Goal: Task Accomplishment & Management: Use online tool/utility

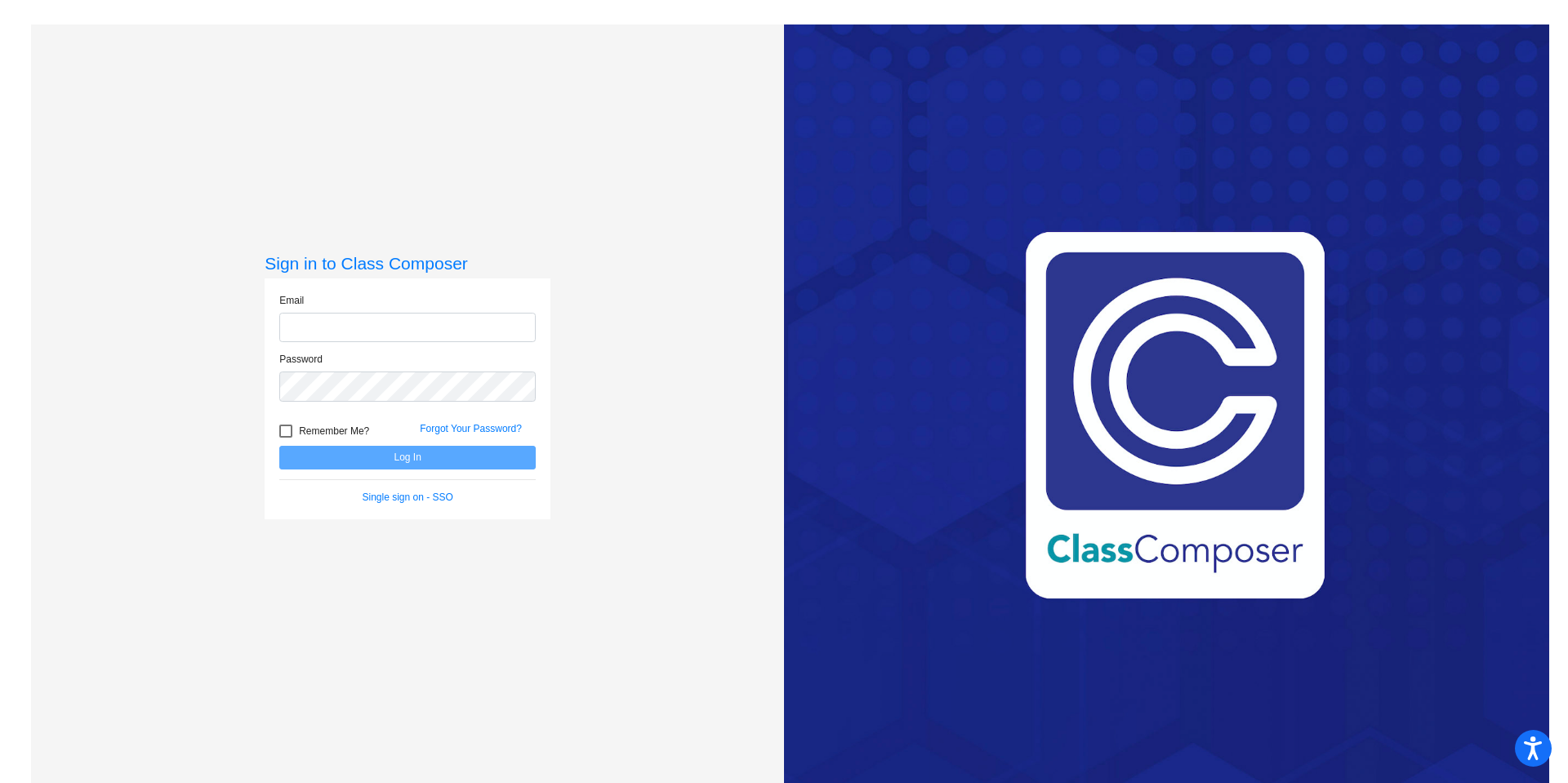
type input "valerie_favrow@lkstevens.wednet.edu"
click at [325, 334] on input "valerie_favrow@lkstevens.wednet.edu" at bounding box center [407, 328] width 256 height 30
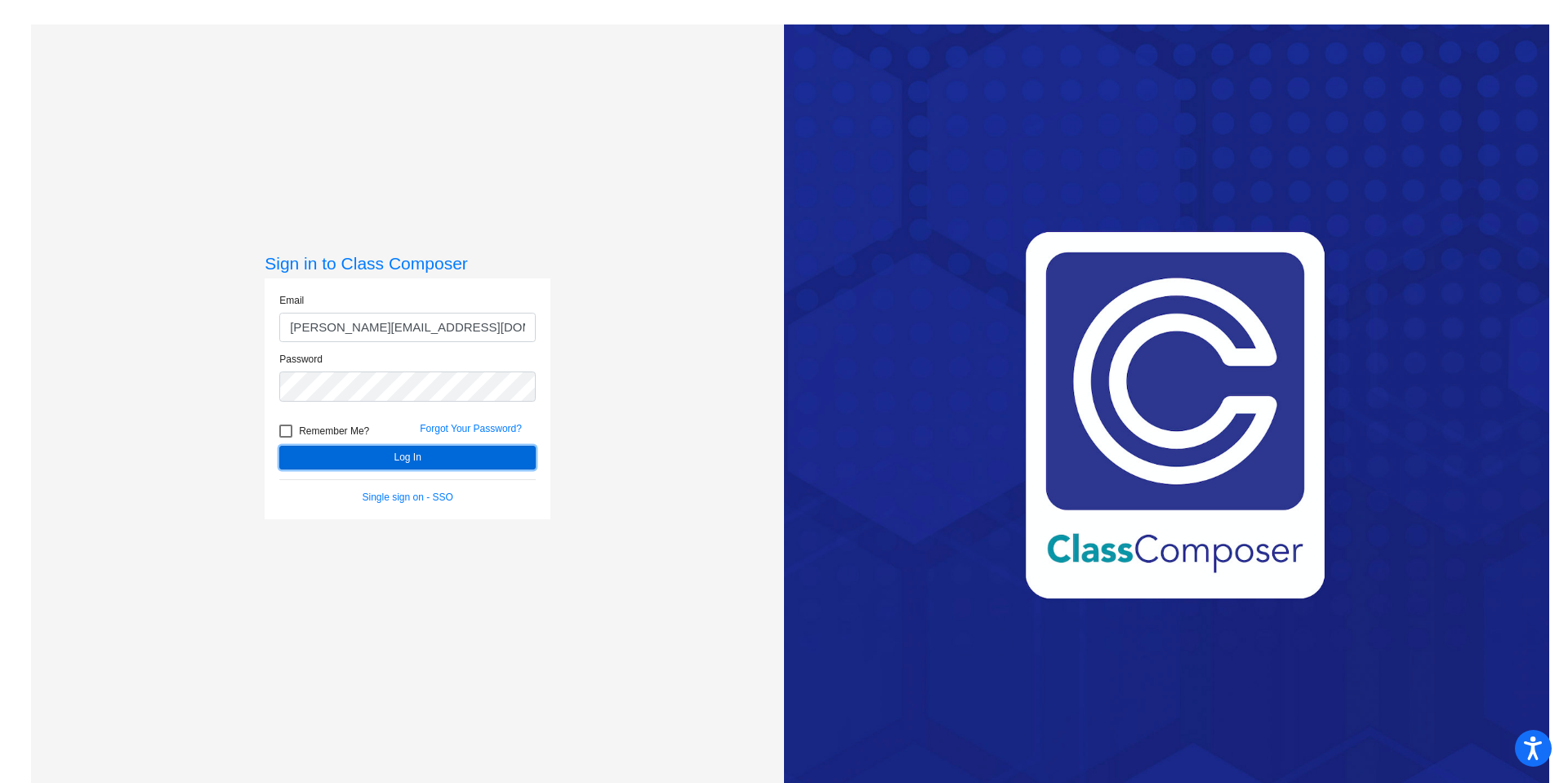
click at [406, 460] on button "Log In" at bounding box center [407, 458] width 256 height 24
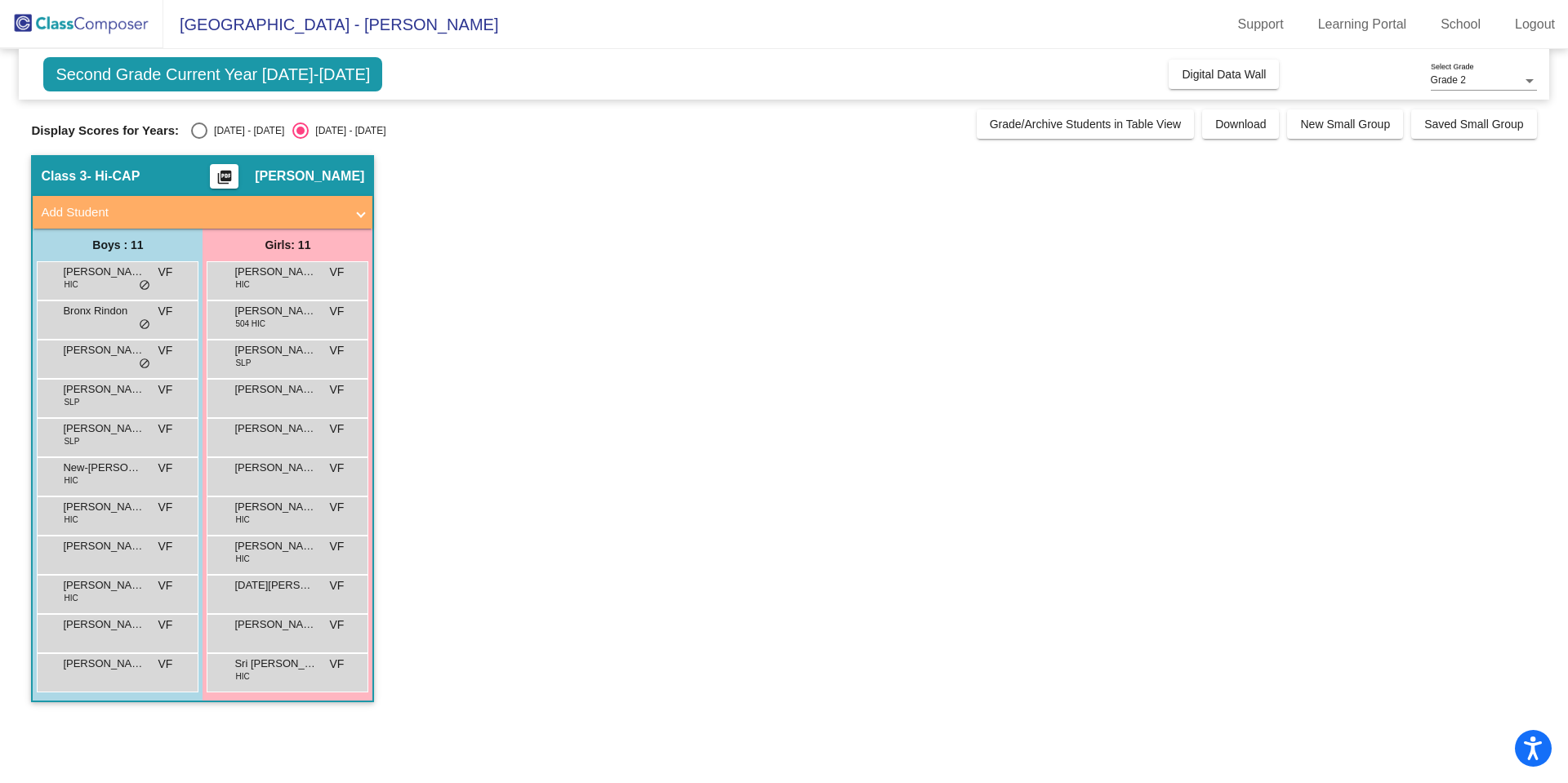
click at [191, 134] on div "Select an option" at bounding box center [199, 130] width 16 height 16
click at [198, 139] on input "2024 - 2025" at bounding box center [198, 139] width 1 height 1
radio input "true"
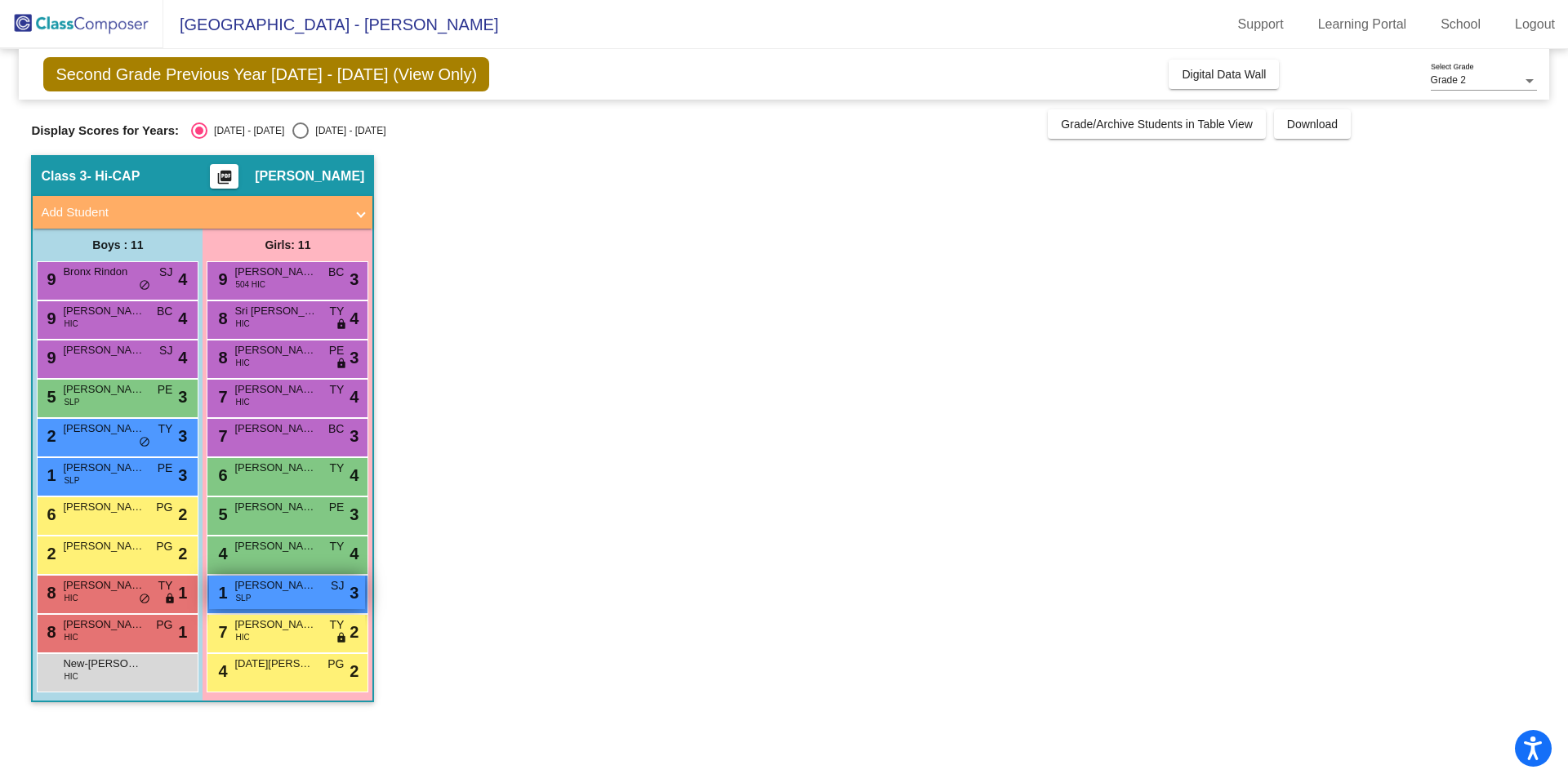
click at [285, 592] on span "Briella Talbott-Ragsdale" at bounding box center [274, 585] width 81 height 16
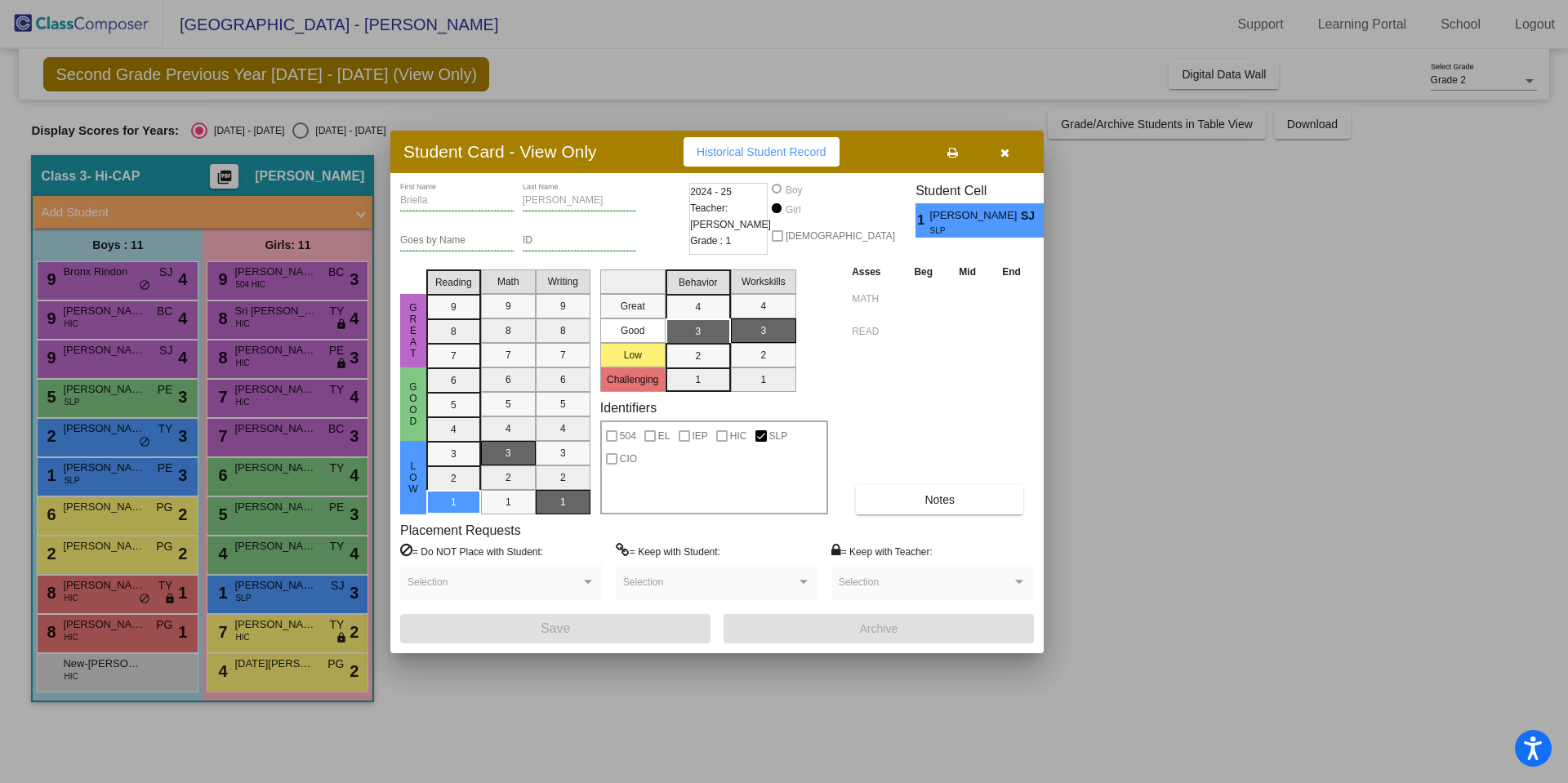
click at [154, 638] on div at bounding box center [784, 391] width 1568 height 783
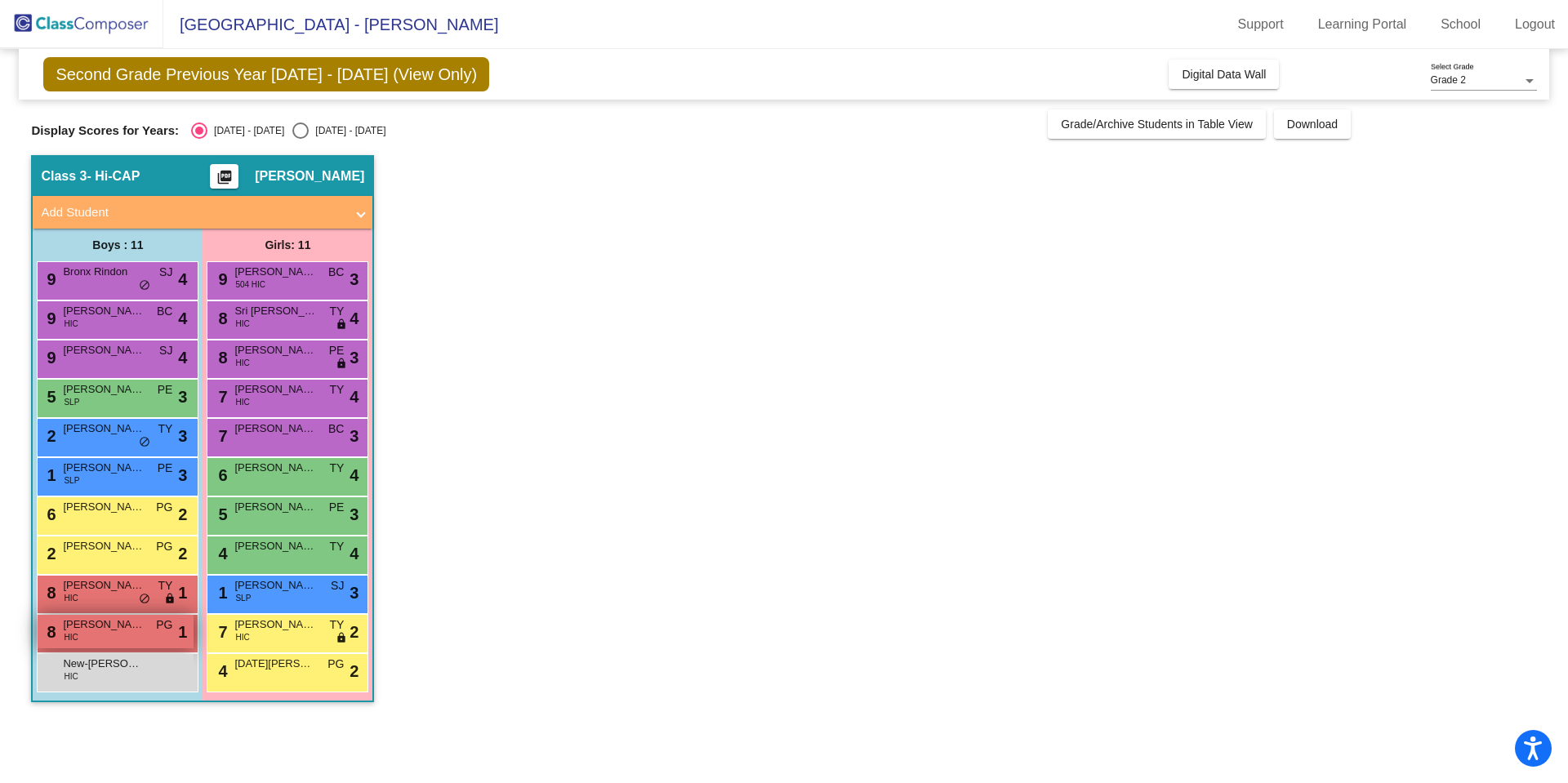
click at [138, 635] on div "8 Robert Mensah HIC PG lock do_not_disturb_alt 1" at bounding box center [116, 631] width 156 height 33
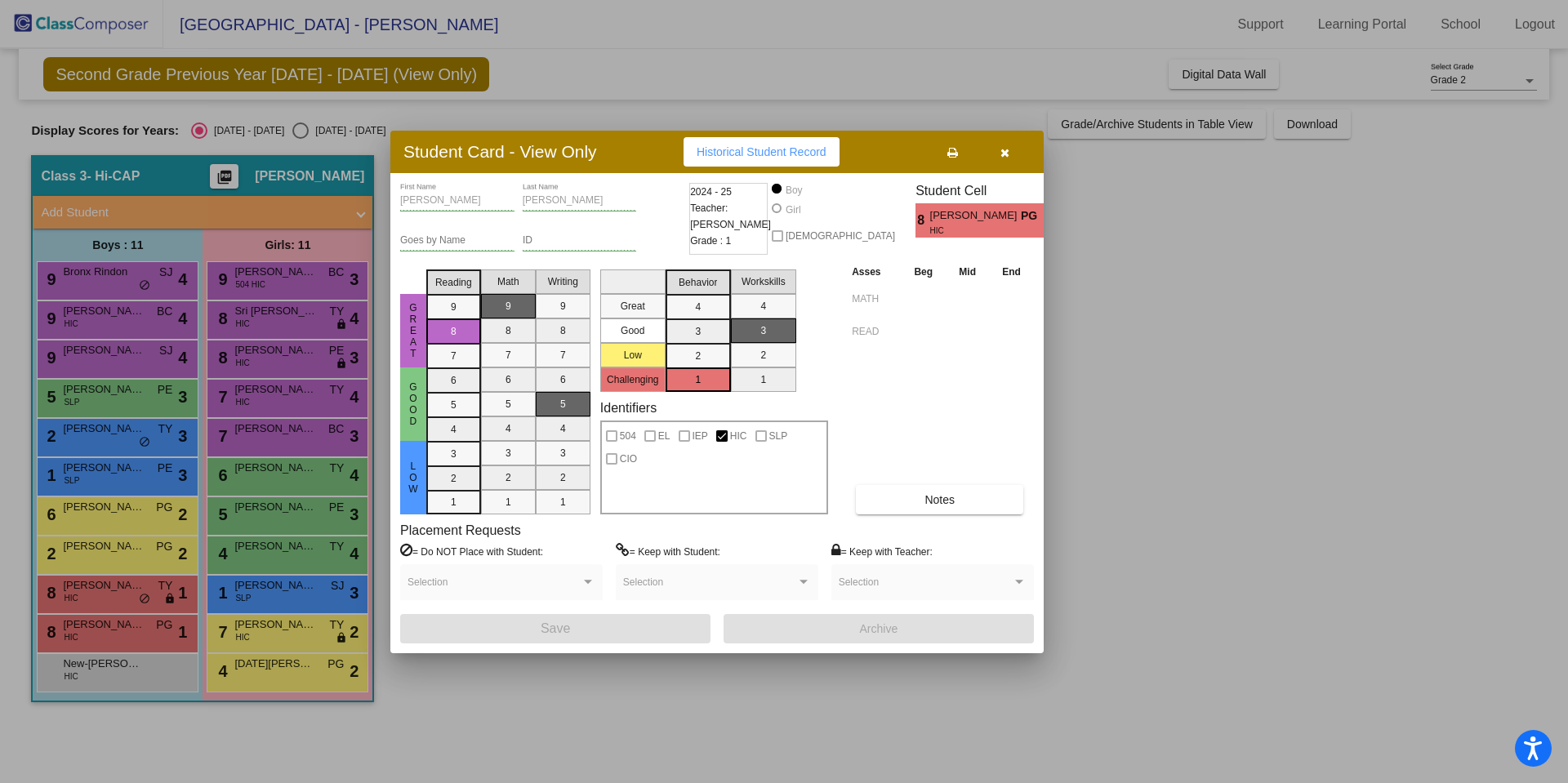
click at [128, 599] on div at bounding box center [784, 391] width 1568 height 783
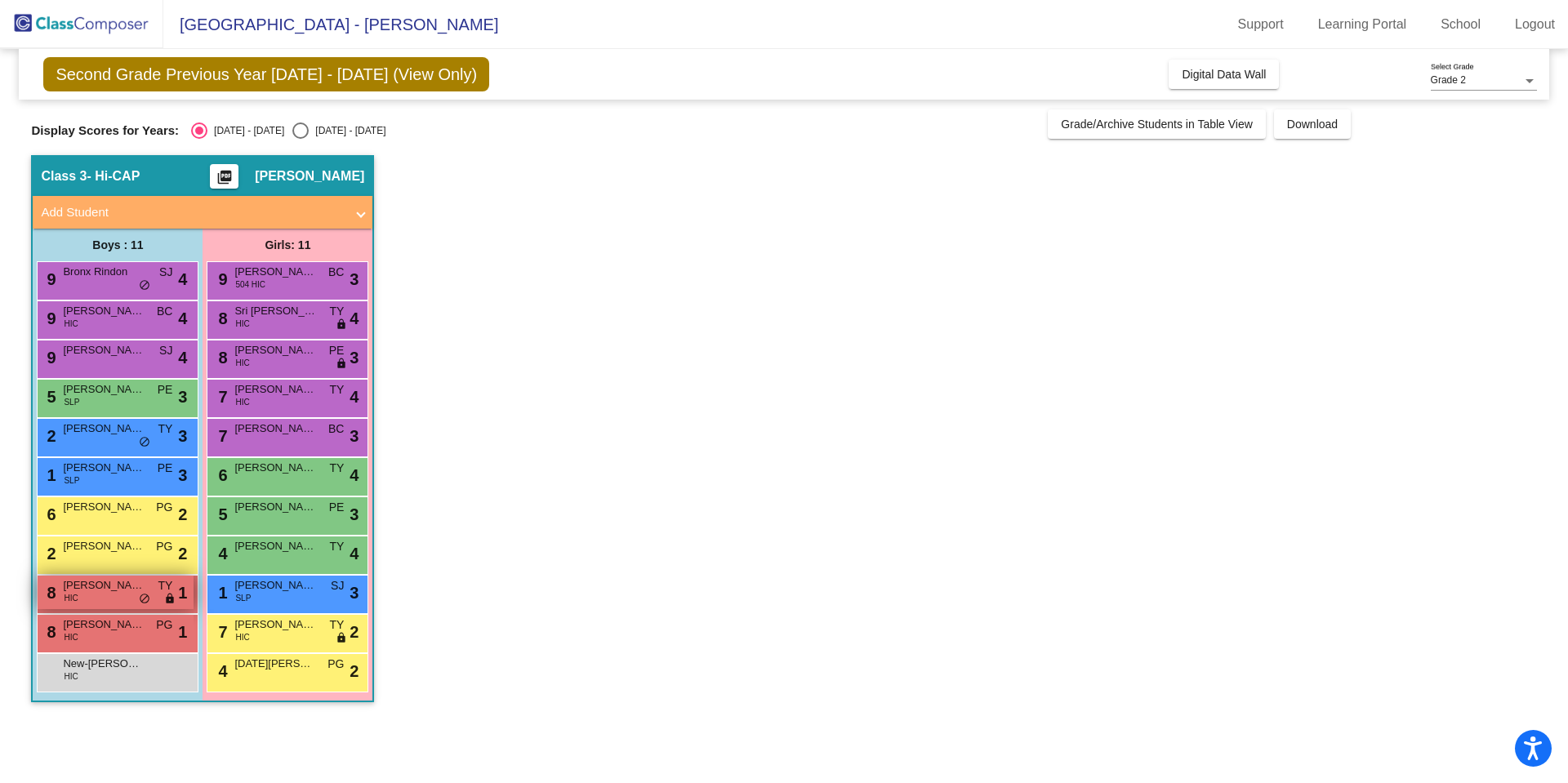
click at [127, 599] on div "8 Benjamin Walters HIC TY lock do_not_disturb_alt 1" at bounding box center [116, 592] width 156 height 33
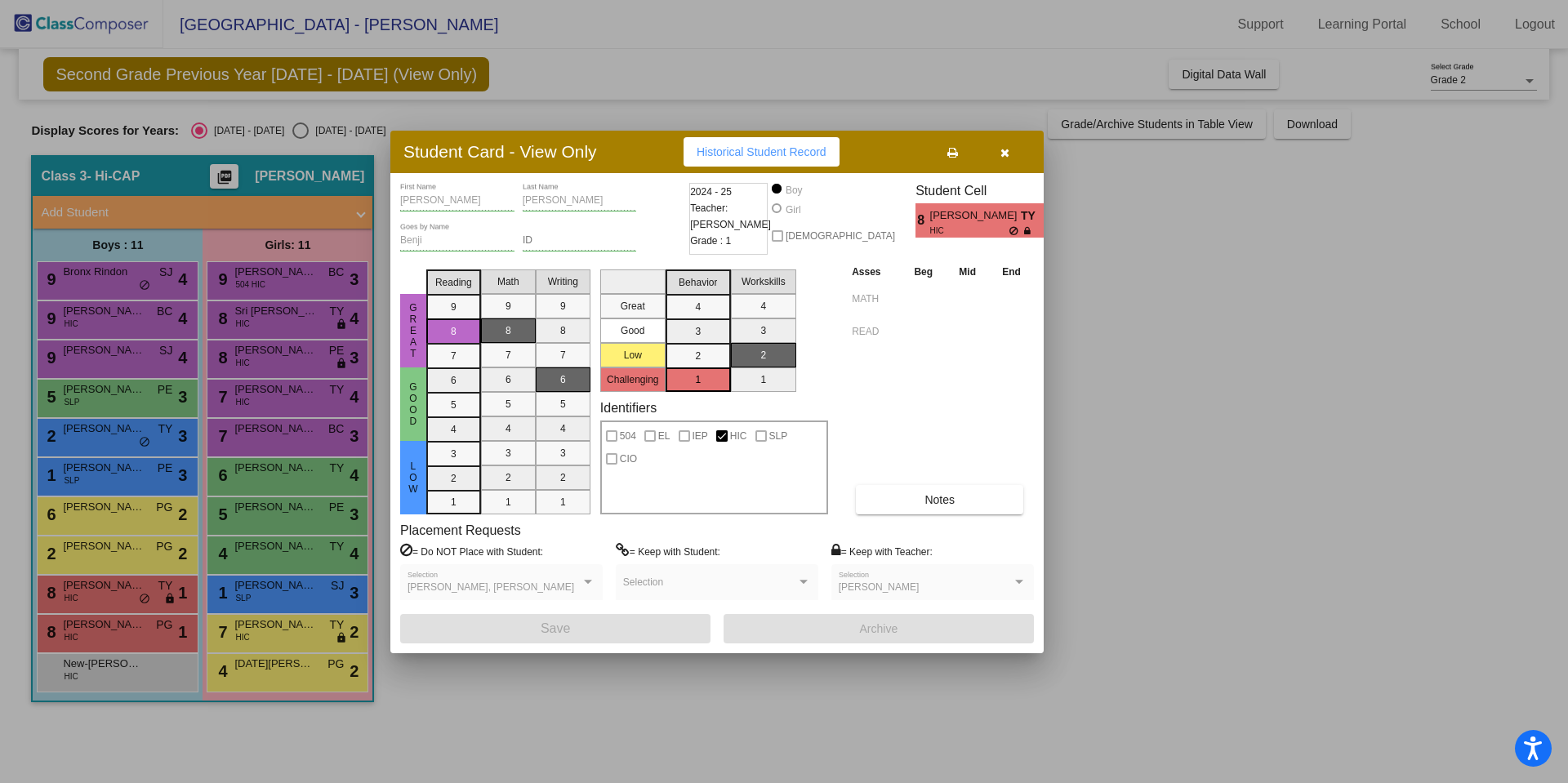
click at [307, 631] on div at bounding box center [784, 391] width 1568 height 783
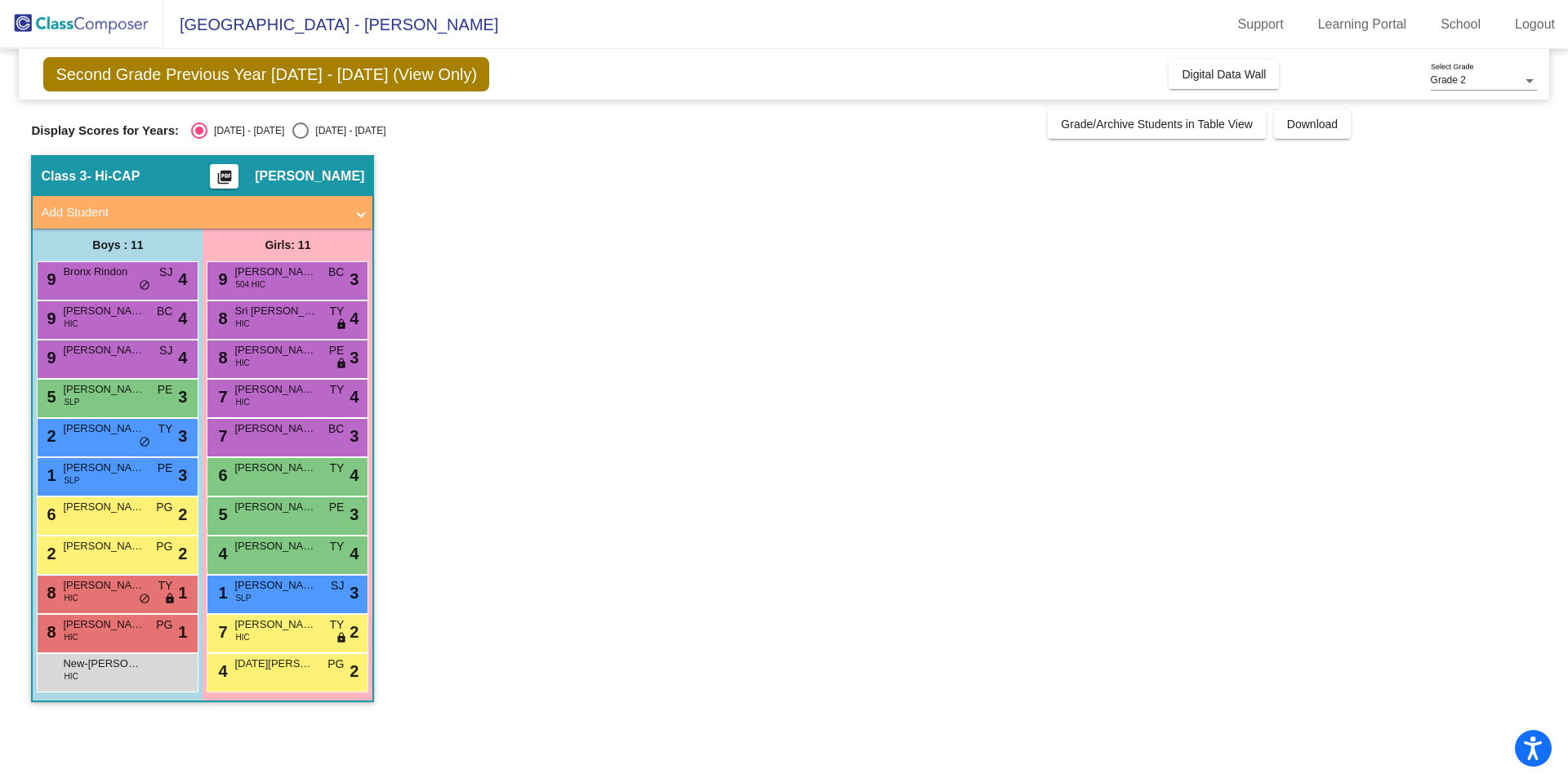
click at [307, 631] on span "Lavinia Contini" at bounding box center [274, 624] width 81 height 16
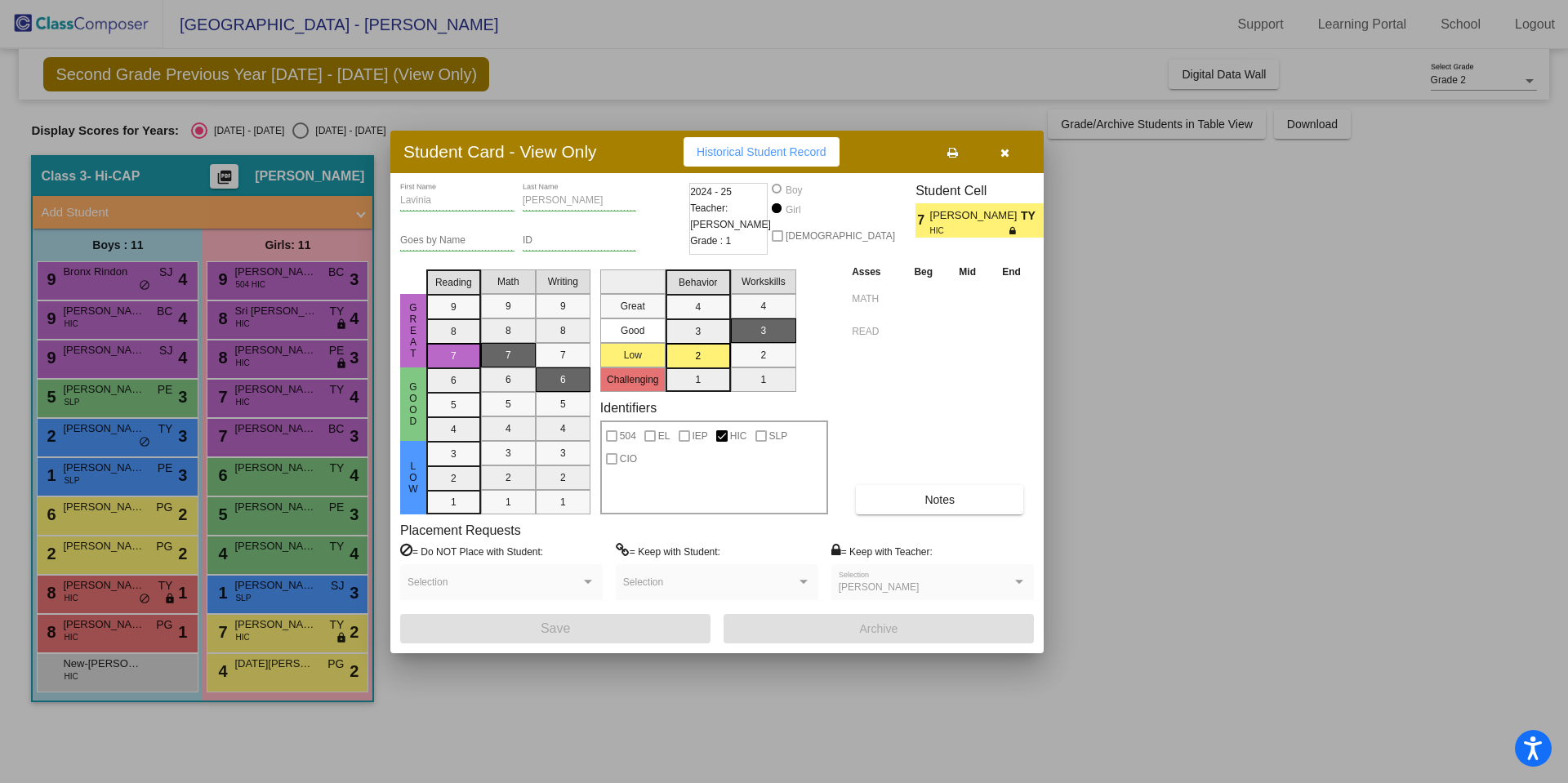
click at [295, 671] on div at bounding box center [784, 391] width 1568 height 783
